Goal: Task Accomplishment & Management: Use online tool/utility

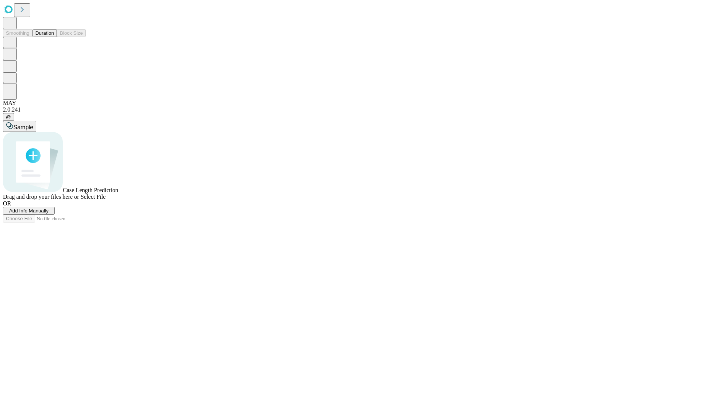
click at [54, 37] on button "Duration" at bounding box center [45, 33] width 24 height 8
click at [106, 200] on span "Select File" at bounding box center [93, 197] width 25 height 6
